Goal: Find specific page/section: Find specific page/section

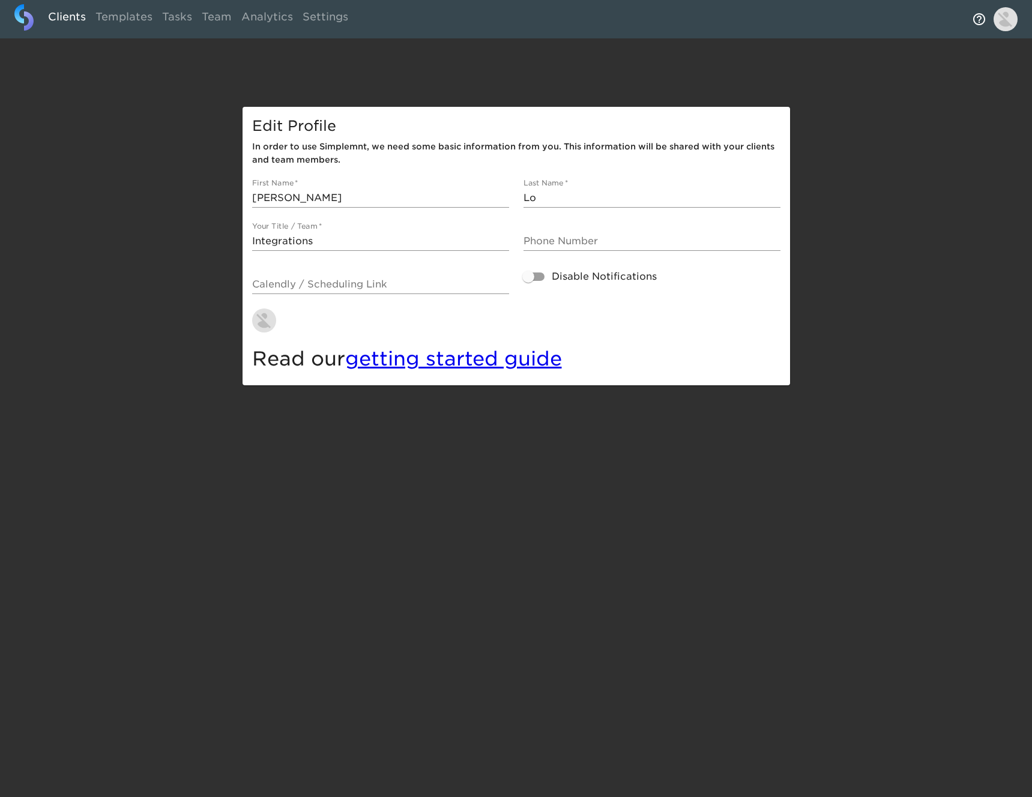
click at [63, 20] on link "Clients" at bounding box center [66, 18] width 47 height 29
select select "10"
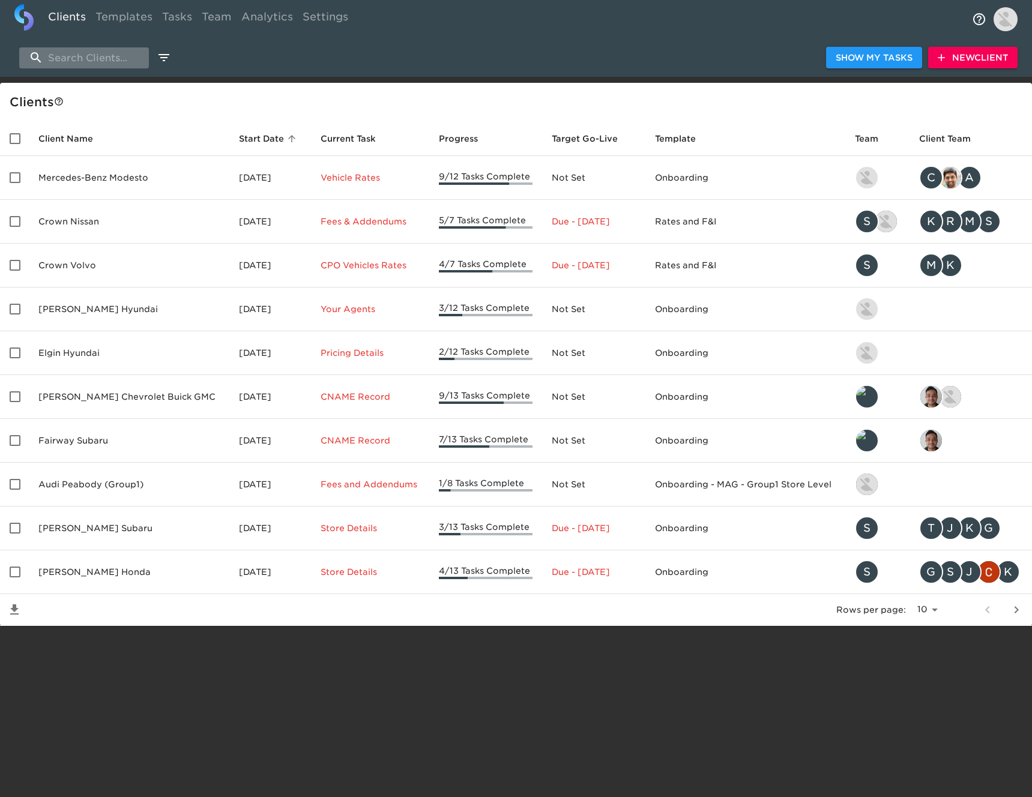
click at [75, 65] on input "search" at bounding box center [84, 57] width 130 height 21
type input "l"
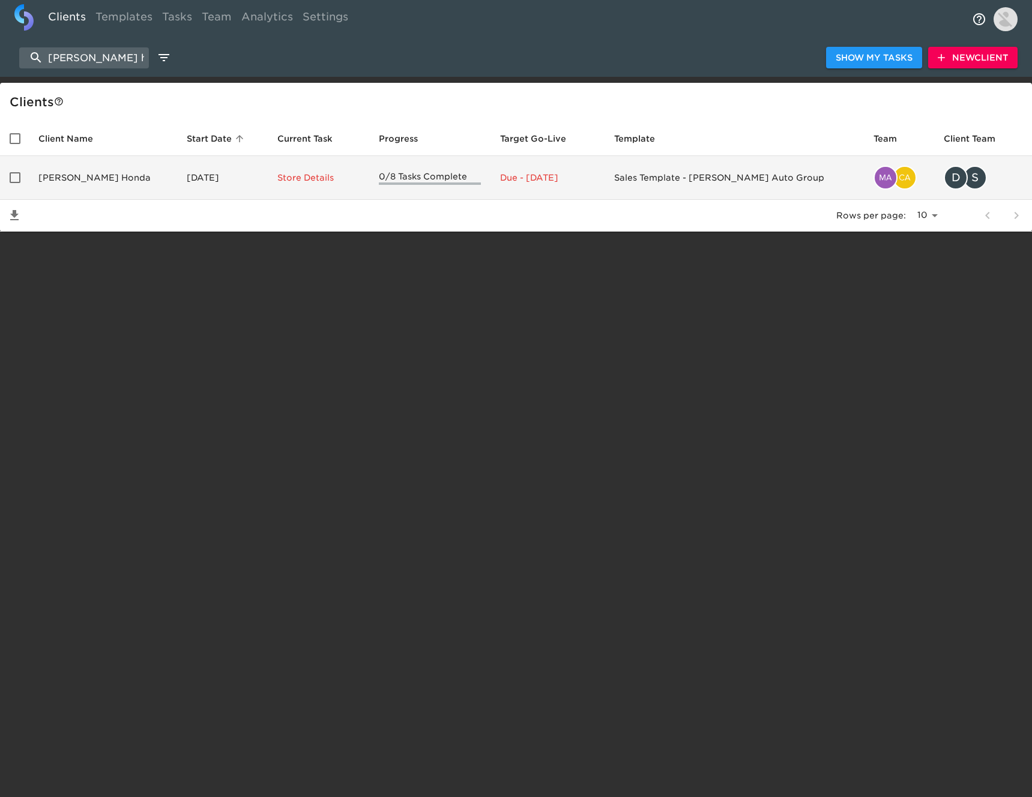
type input "[PERSON_NAME] honda"
click at [86, 180] on td "[PERSON_NAME] Honda" at bounding box center [103, 178] width 148 height 44
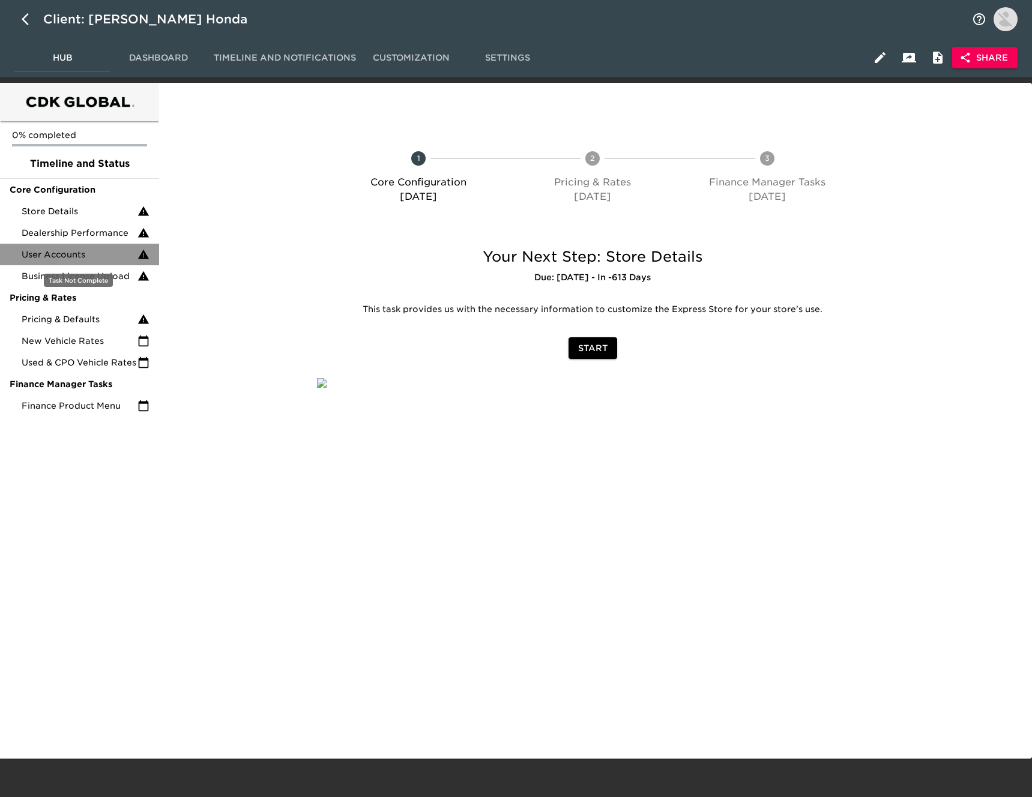
click at [86, 248] on span "User Accounts" at bounding box center [80, 254] width 116 height 12
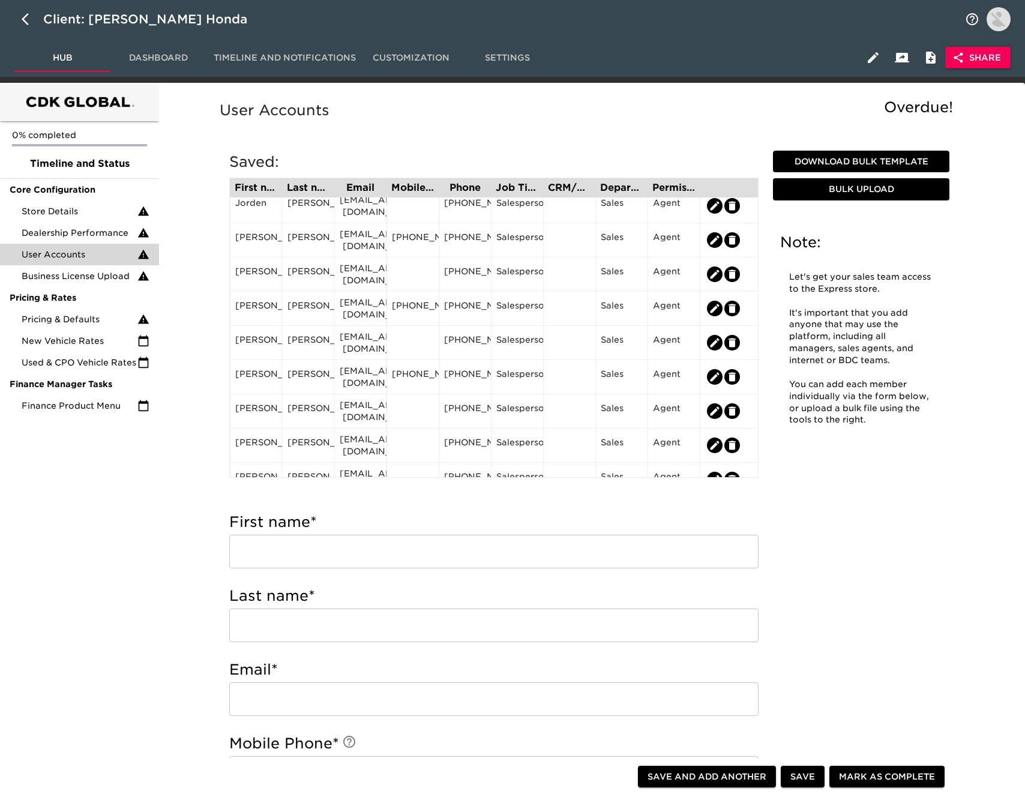
scroll to position [20, 0]
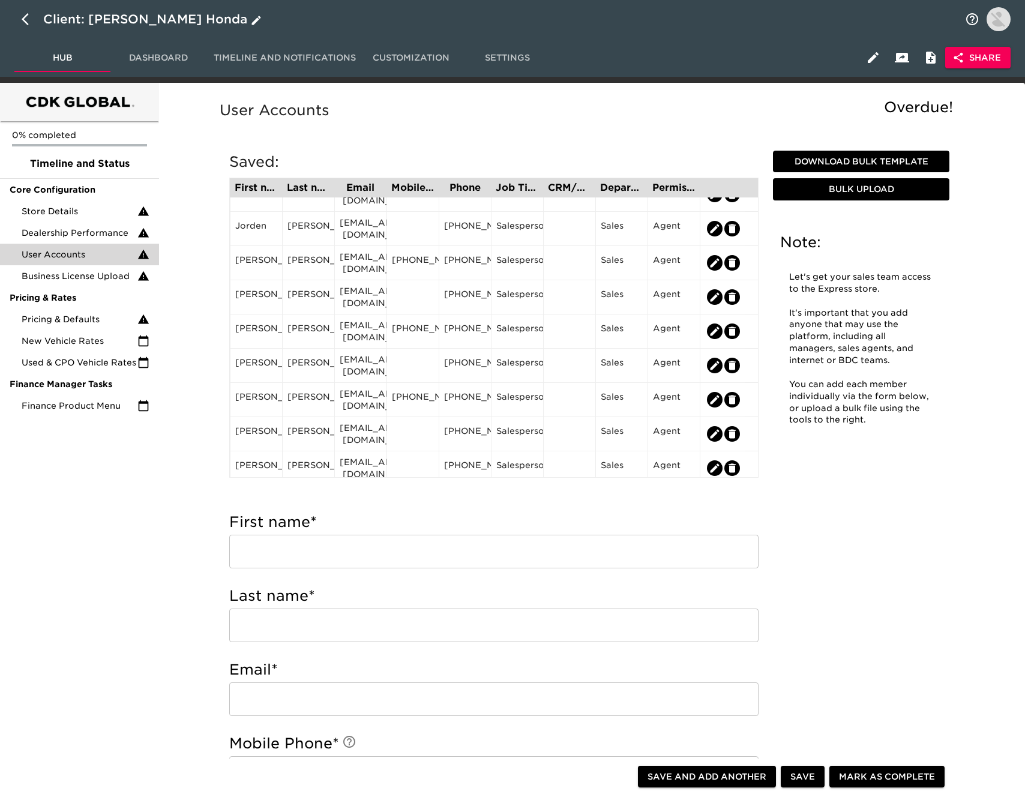
click at [32, 26] on icon "button" at bounding box center [29, 19] width 14 height 14
select select "10"
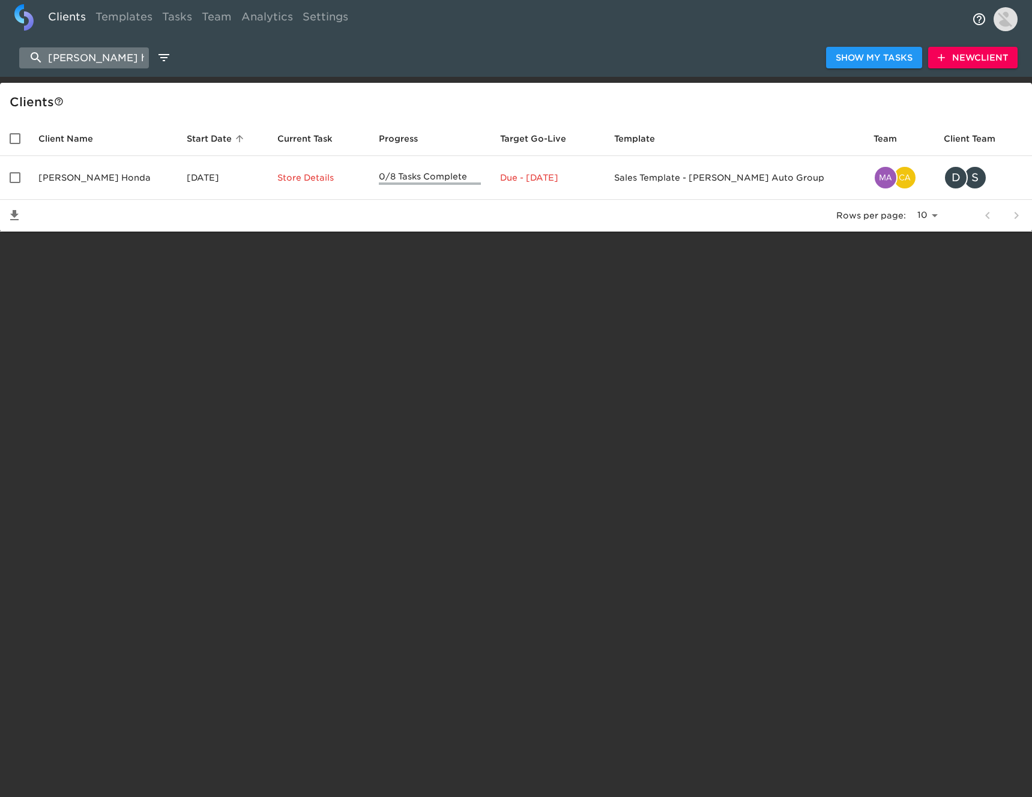
click at [108, 57] on input "[PERSON_NAME] honda" at bounding box center [84, 57] width 130 height 21
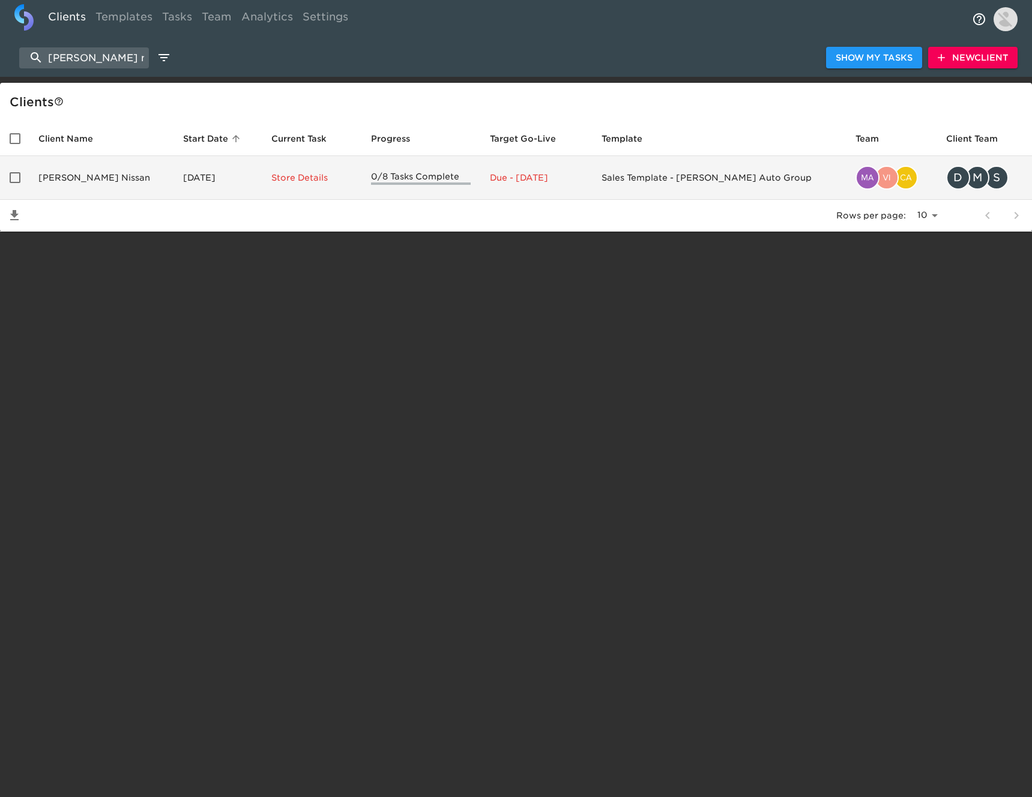
type input "[PERSON_NAME] nissan"
click at [173, 165] on td "[DATE]" at bounding box center [217, 178] width 88 height 44
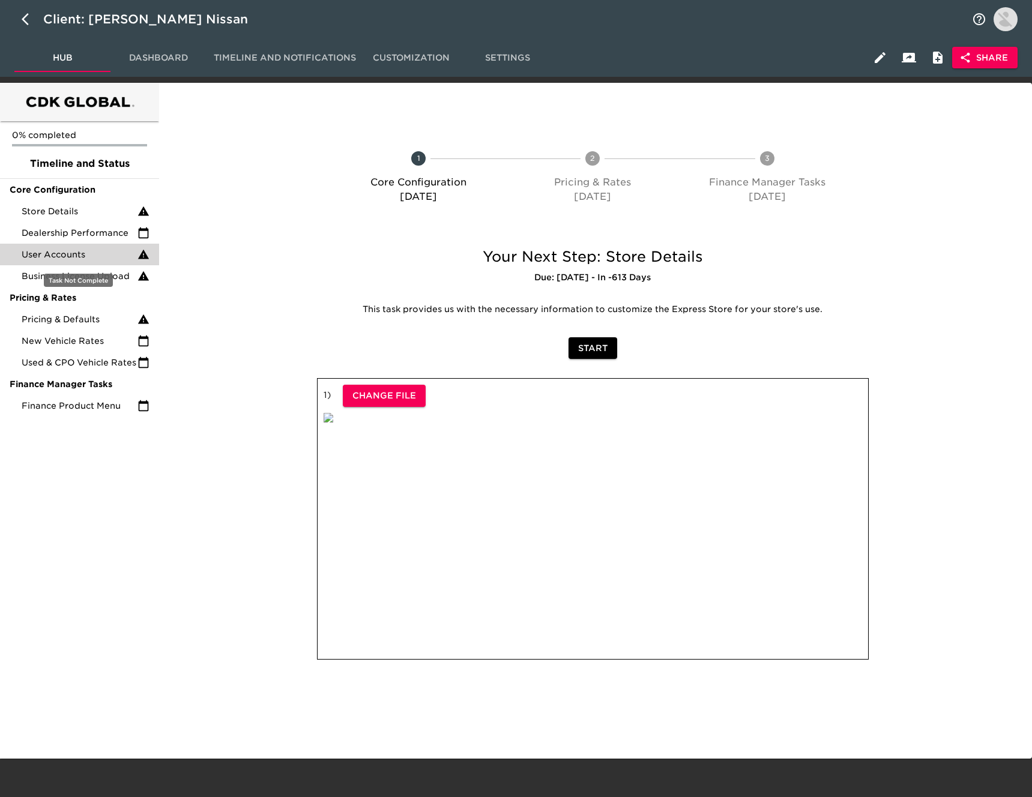
click at [93, 257] on span "User Accounts" at bounding box center [80, 254] width 116 height 12
